Goal: Transaction & Acquisition: Purchase product/service

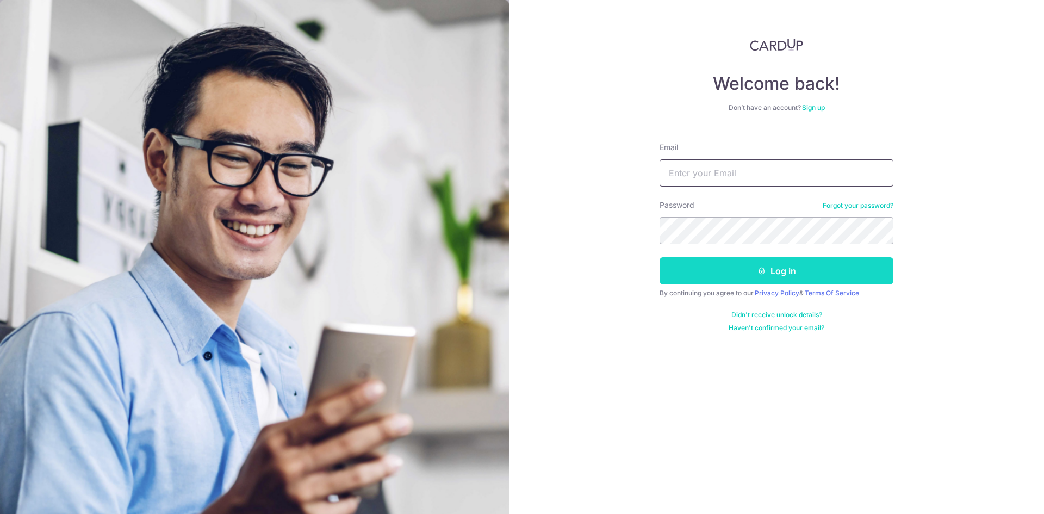
type input "admin@thestylesoiree.sg"
drag, startPoint x: 750, startPoint y: 269, endPoint x: 755, endPoint y: 265, distance: 6.3
click at [751, 269] on button "Log in" at bounding box center [777, 270] width 234 height 27
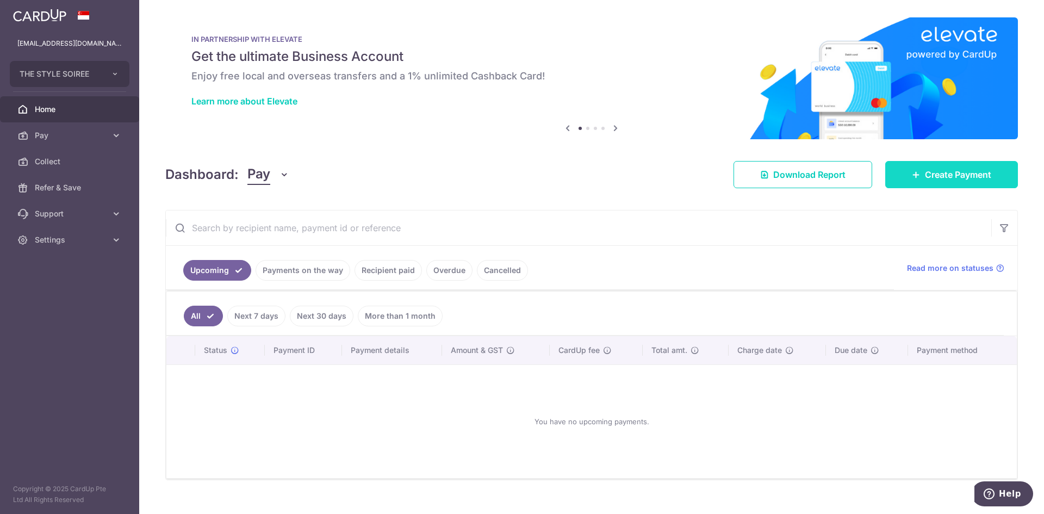
click at [915, 176] on link "Create Payment" at bounding box center [951, 174] width 133 height 27
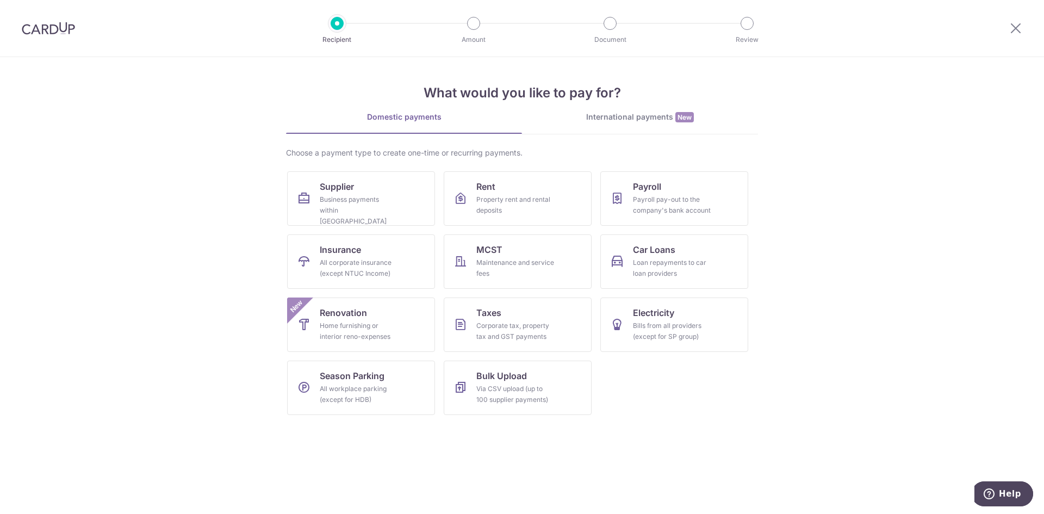
drag, startPoint x: 652, startPoint y: 117, endPoint x: 603, endPoint y: 147, distance: 57.1
click at [652, 117] on div "International payments New" at bounding box center [640, 117] width 236 height 11
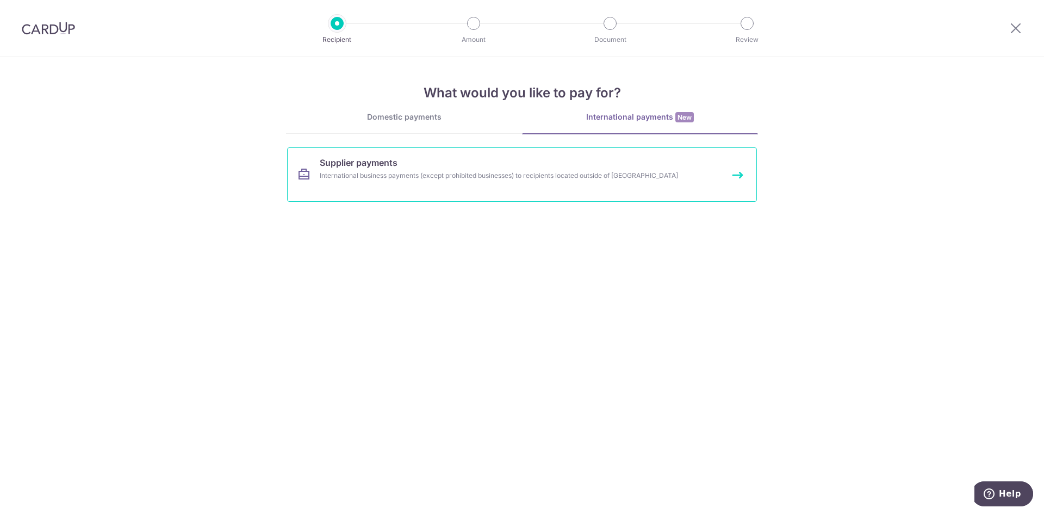
click at [406, 182] on link "Supplier payments International business payments (except prohibited businesses…" at bounding box center [522, 174] width 470 height 54
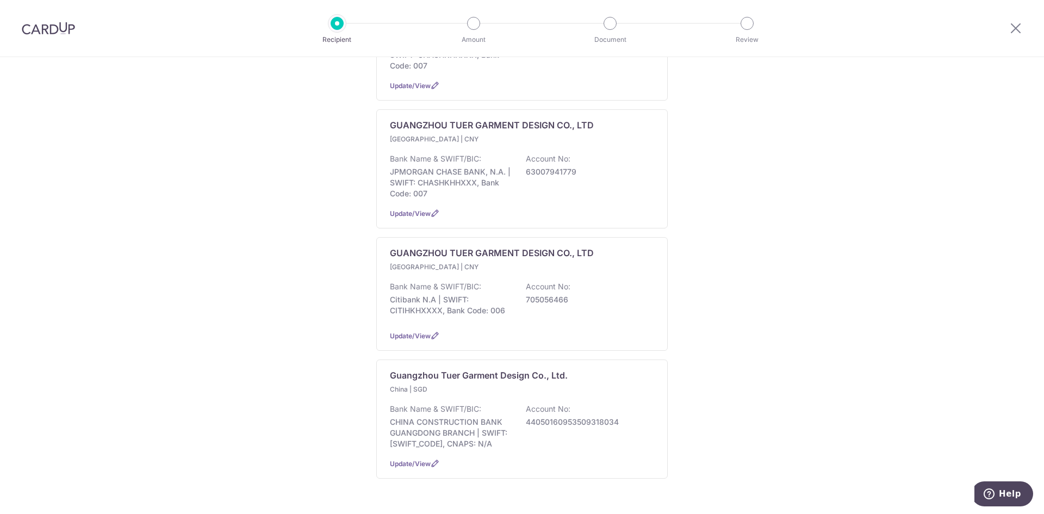
scroll to position [403, 0]
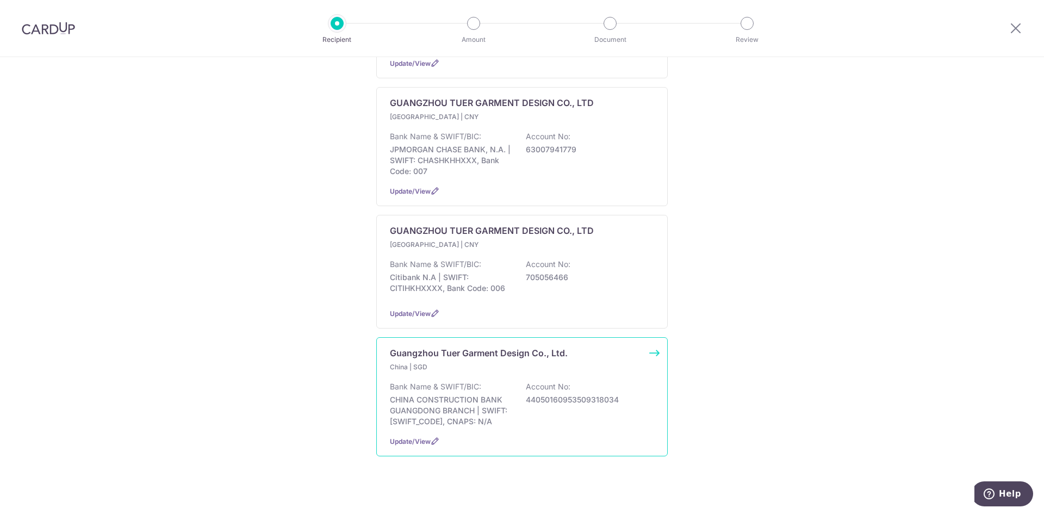
click at [555, 381] on div "Bank Name & SWIFT/BIC: CHINA CONSTRUCTION BANK GUANGDONG BRANCH | SWIFT: PCBCCN…" at bounding box center [522, 404] width 264 height 46
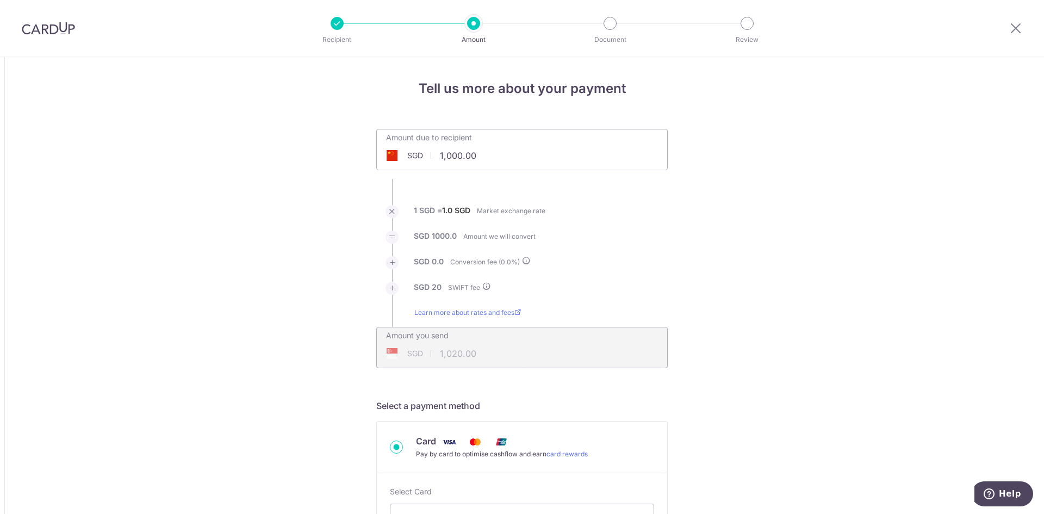
drag, startPoint x: 486, startPoint y: 156, endPoint x: 400, endPoint y: 161, distance: 86.1
click at [400, 161] on input "1,000.00" at bounding box center [461, 155] width 168 height 25
type input "300,000.00"
type input "300,020.00"
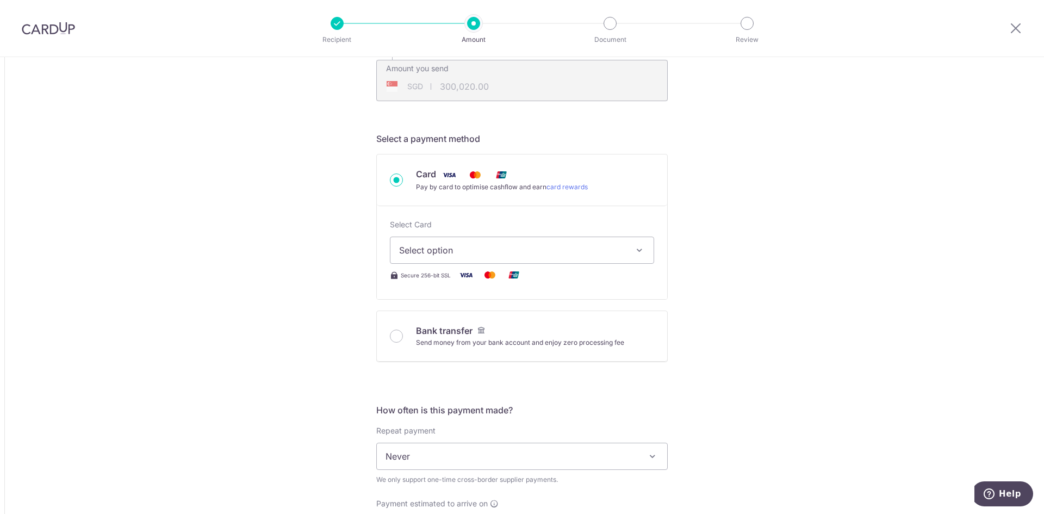
scroll to position [326, 0]
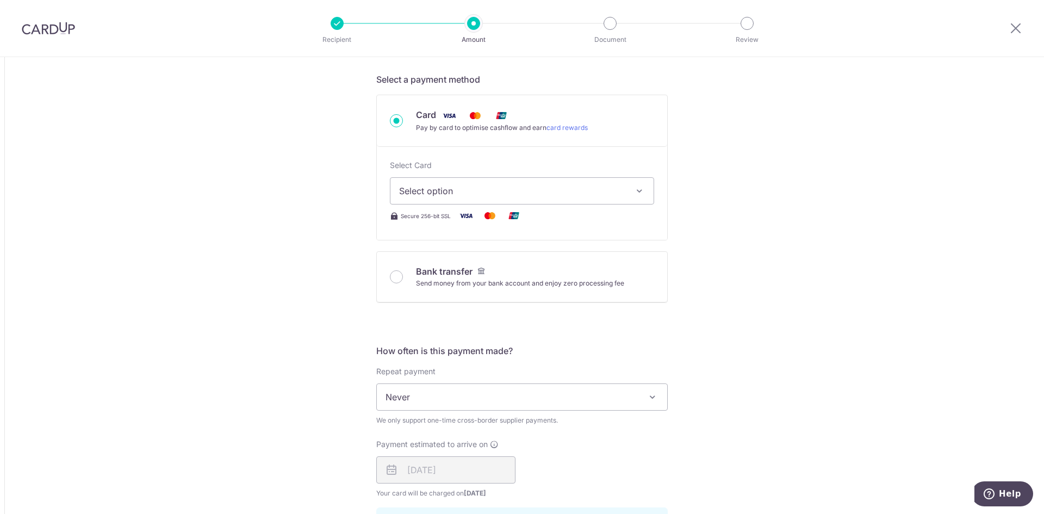
click at [523, 193] on span "Select option" at bounding box center [512, 190] width 226 height 13
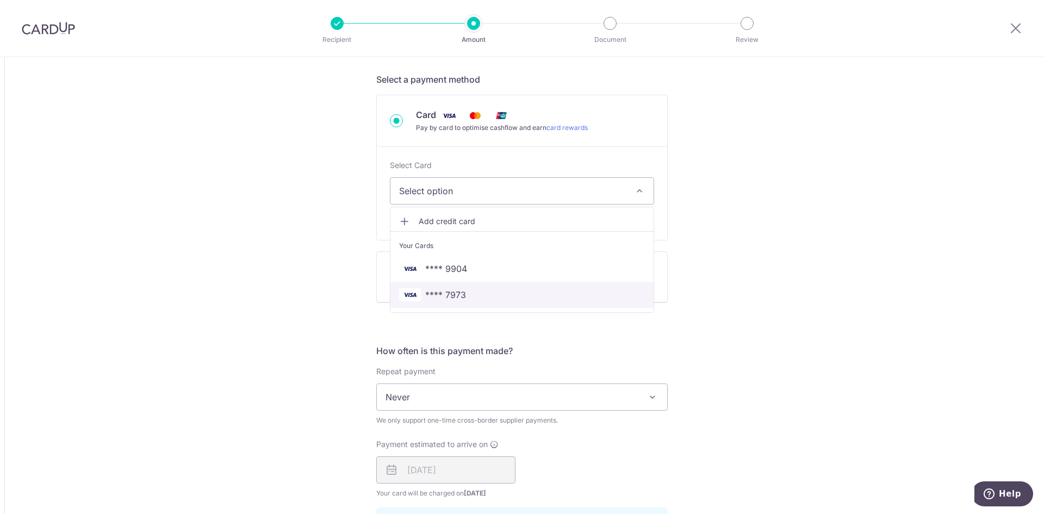
click at [521, 291] on span "**** 7973" at bounding box center [522, 294] width 246 height 13
type input "300,000.00"
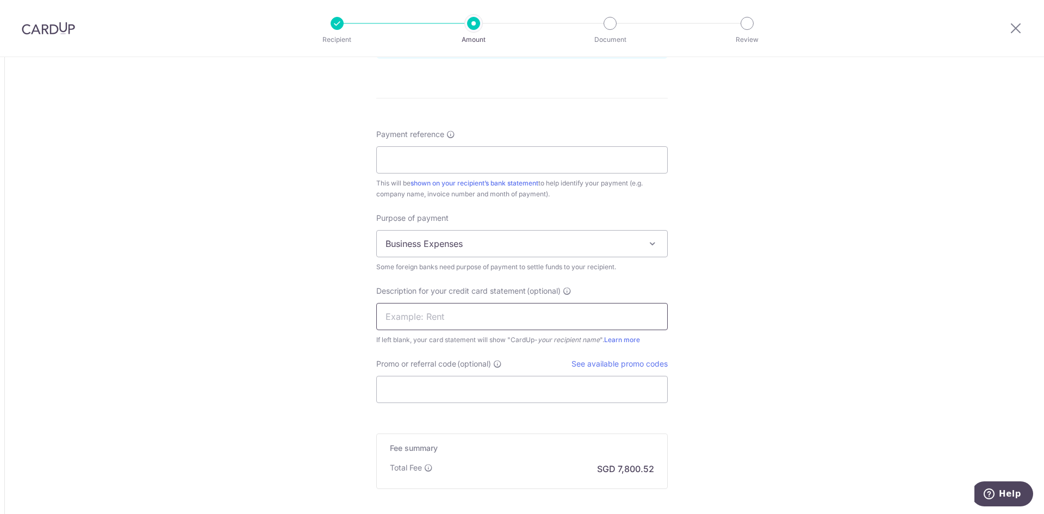
scroll to position [816, 0]
click at [522, 383] on input "Promo or referral code (optional)" at bounding box center [522, 384] width 292 height 27
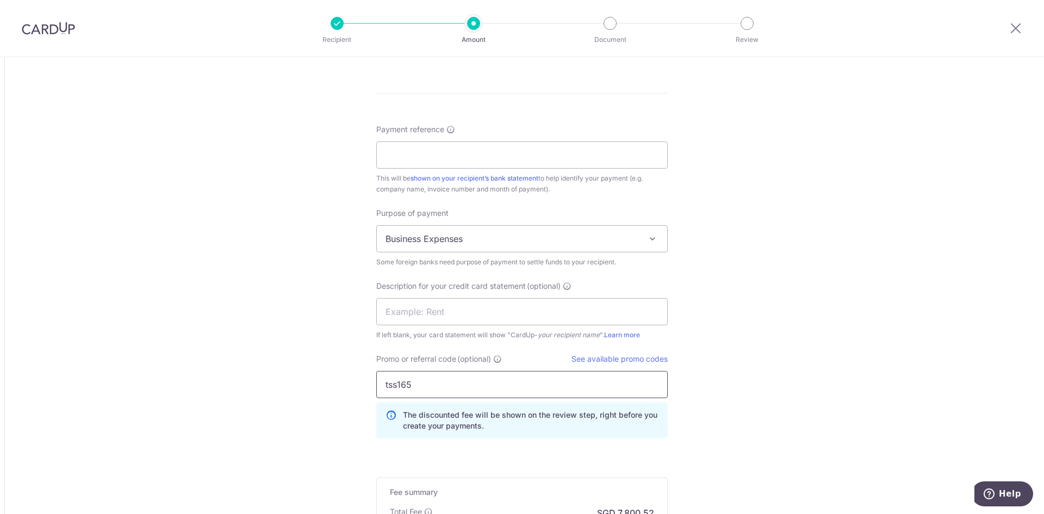
type input "tss165"
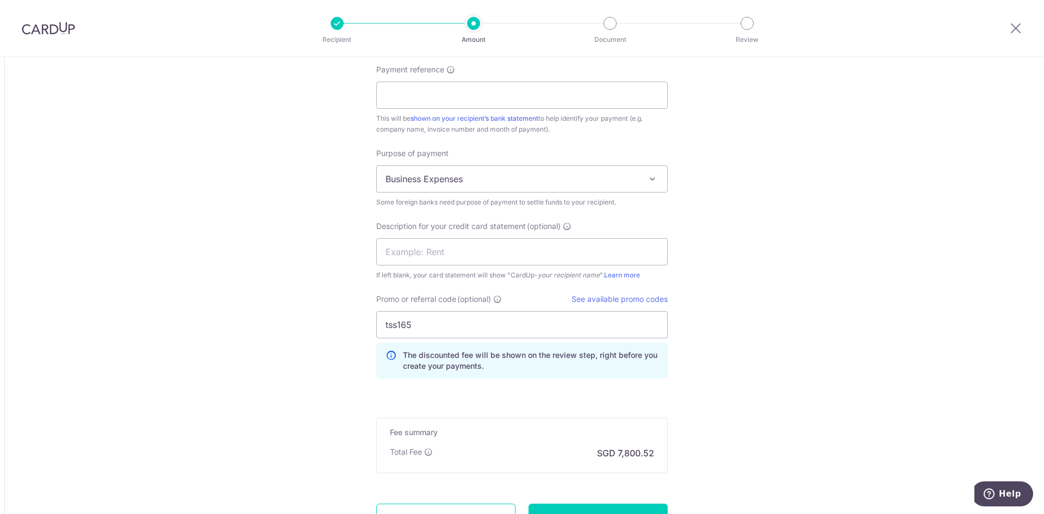
scroll to position [974, 0]
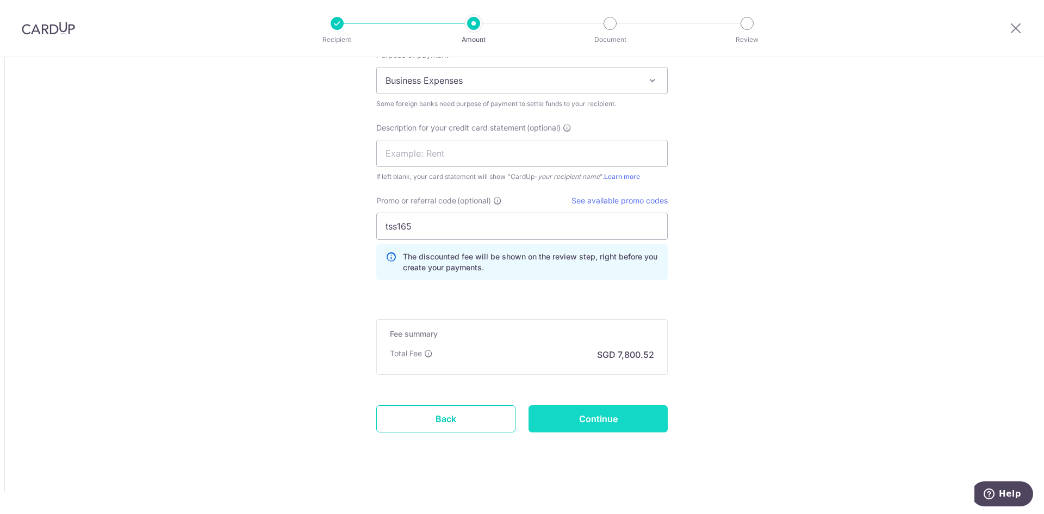
click at [656, 418] on input "Continue" at bounding box center [598, 418] width 139 height 27
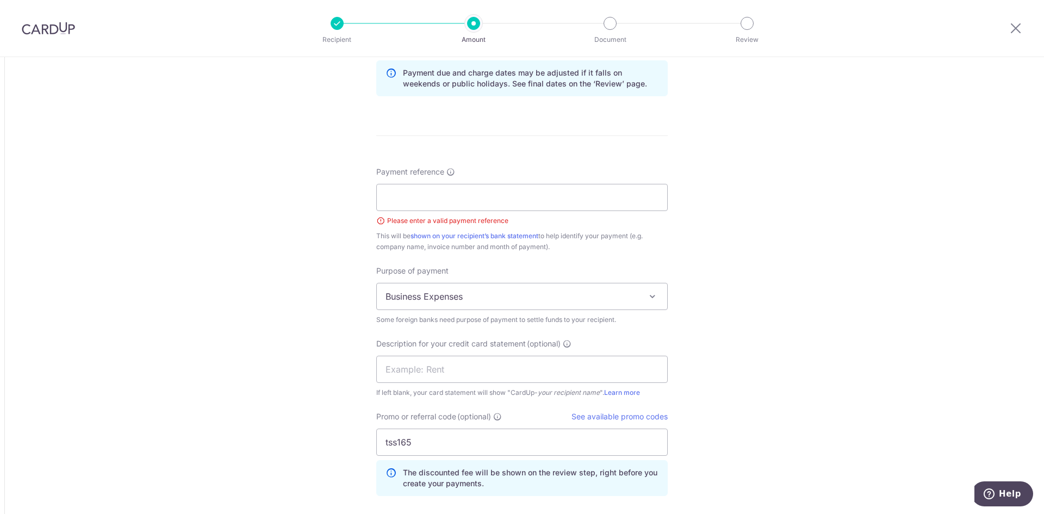
scroll to position [772, 0]
click at [451, 206] on input "Payment reference" at bounding box center [522, 198] width 292 height 27
type input "r13r31"
click at [736, 280] on div "Tell us more about your payment Amount due to recipient SGD 300,000.00 300000 1…" at bounding box center [522, 8] width 1044 height 1446
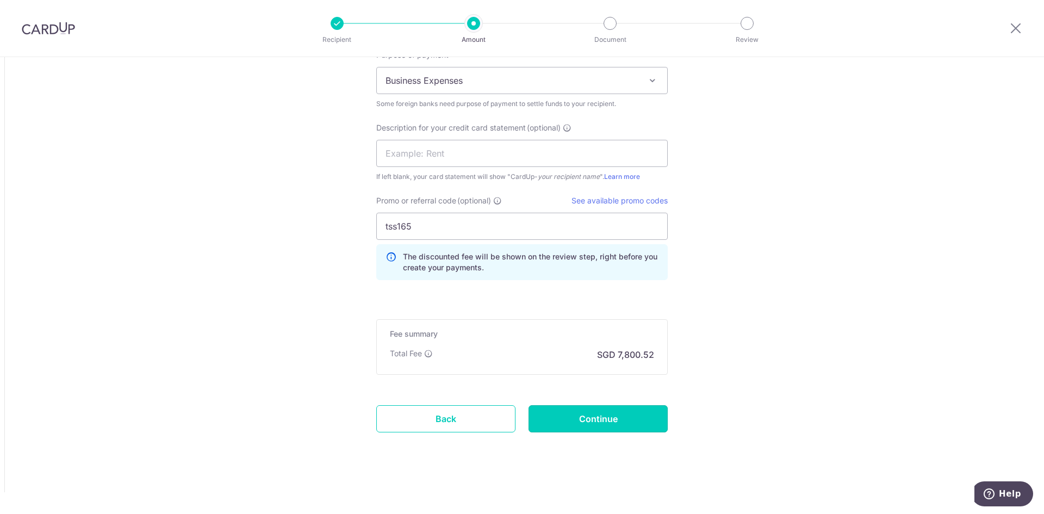
click at [636, 414] on input "Continue" at bounding box center [598, 418] width 139 height 27
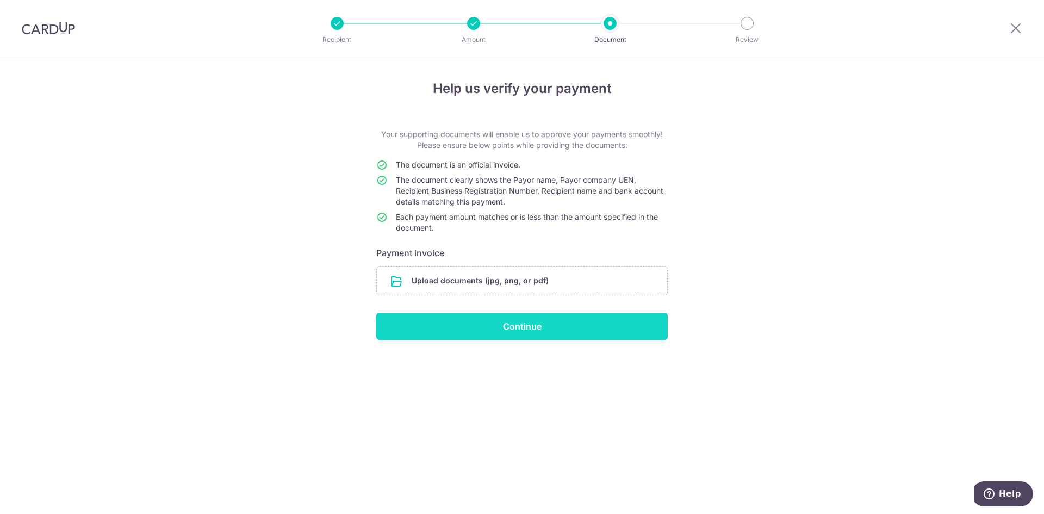
click at [660, 326] on input "Continue" at bounding box center [522, 326] width 292 height 27
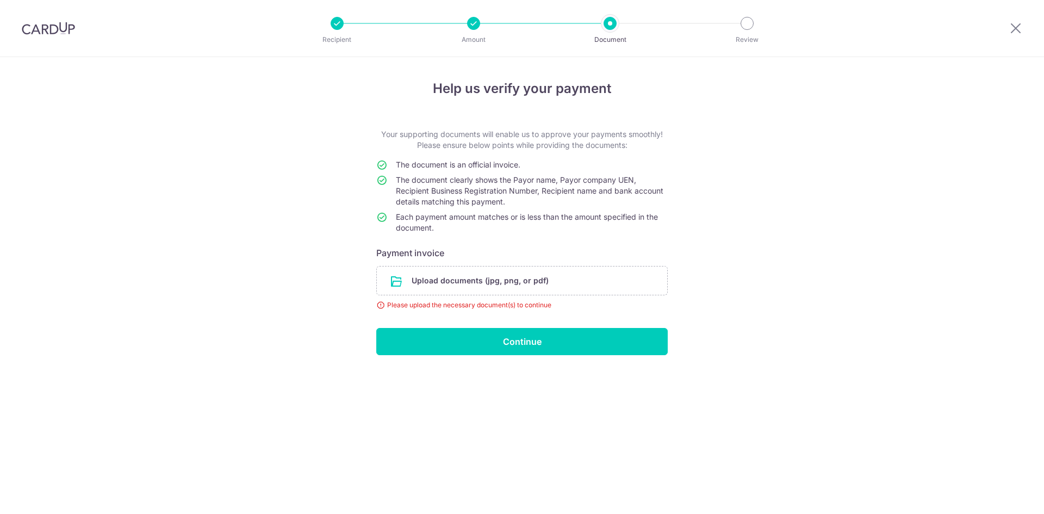
click at [599, 283] on input "file" at bounding box center [522, 281] width 290 height 28
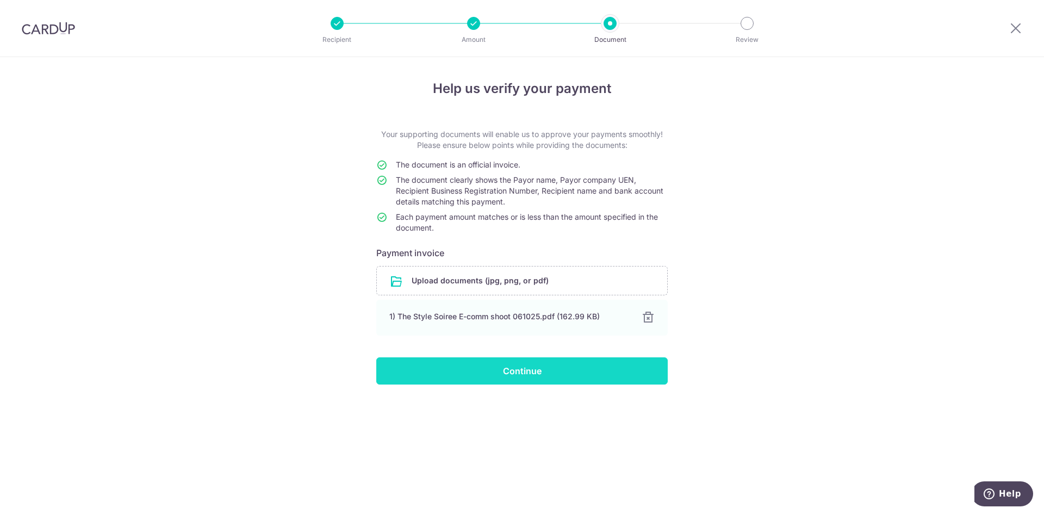
click at [539, 377] on input "Continue" at bounding box center [522, 370] width 292 height 27
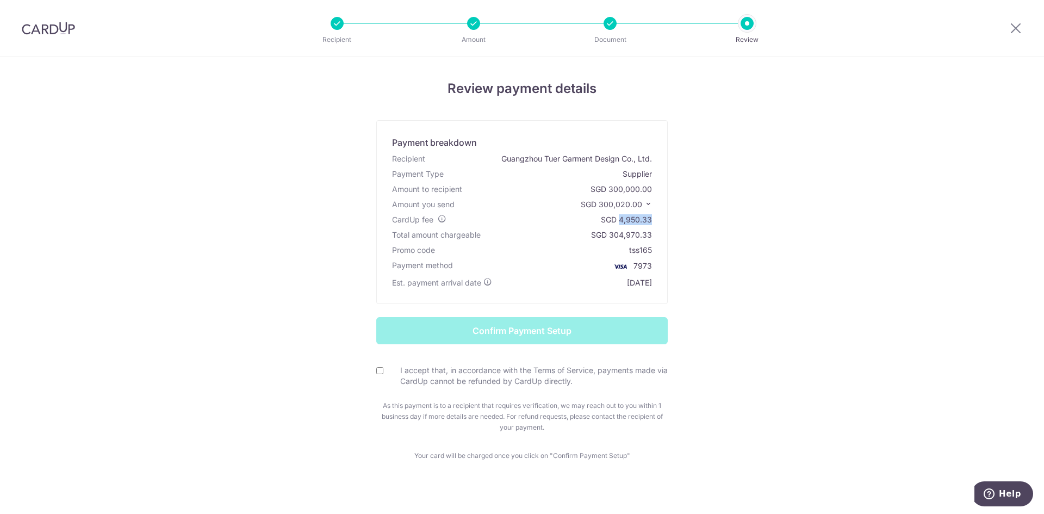
drag, startPoint x: 649, startPoint y: 218, endPoint x: 618, endPoint y: 222, distance: 31.3
click at [618, 222] on div "SGD 4,950.33" at bounding box center [626, 219] width 51 height 11
